Goal: Information Seeking & Learning: Learn about a topic

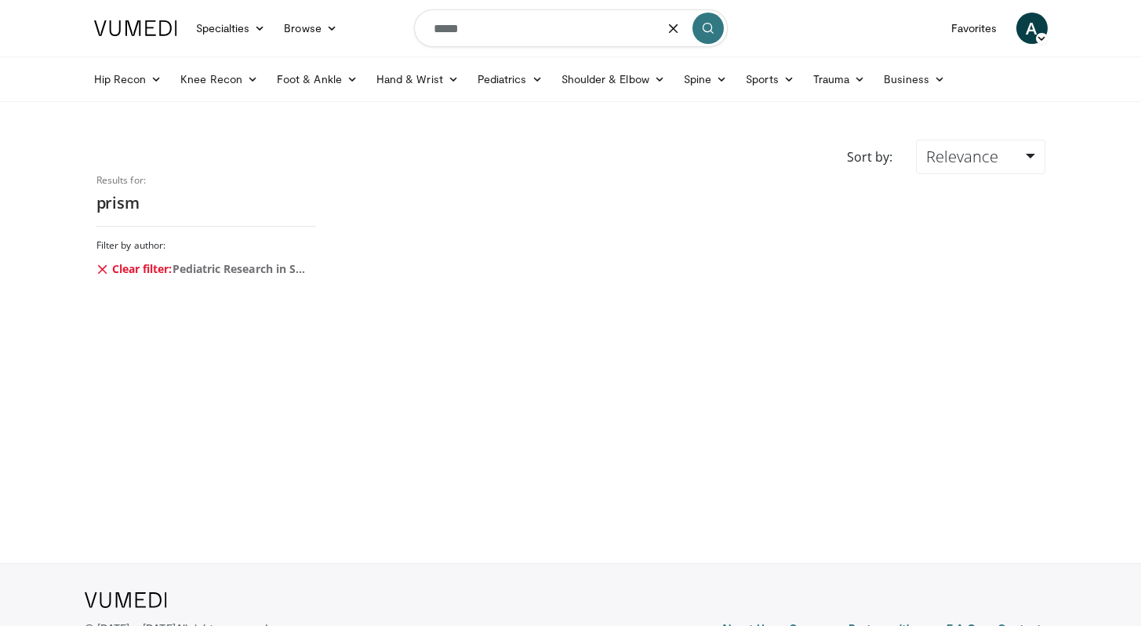
click at [516, 29] on input "*****" at bounding box center [571, 28] width 314 height 38
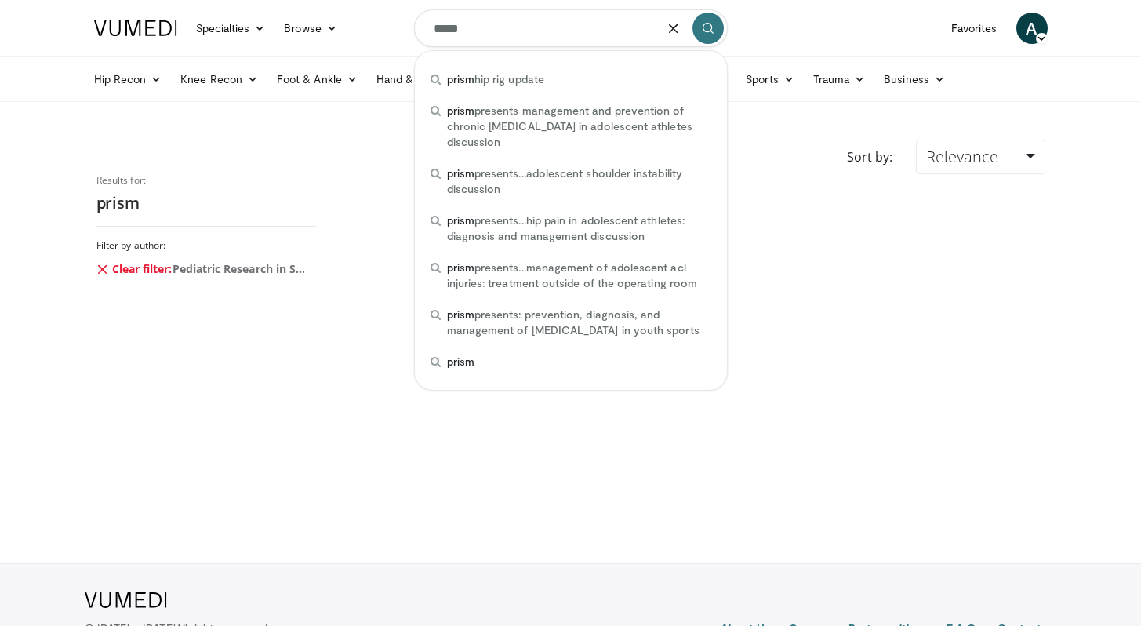
click at [516, 29] on input "*****" at bounding box center [571, 28] width 314 height 38
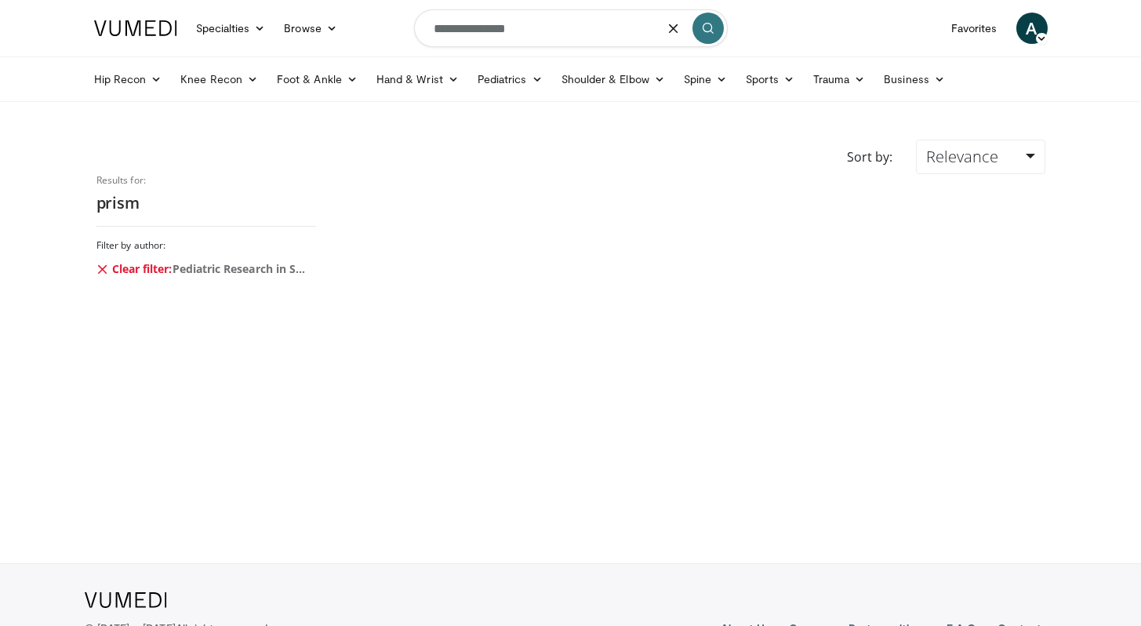
type input "**********"
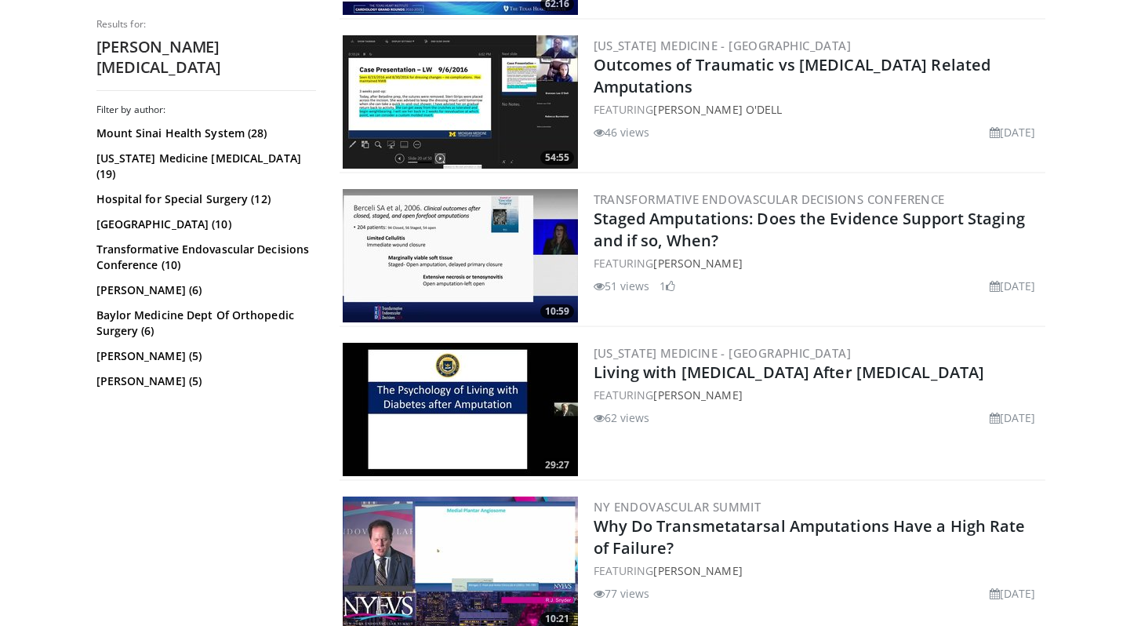
scroll to position [3555, 0]
